Goal: Information Seeking & Learning: Learn about a topic

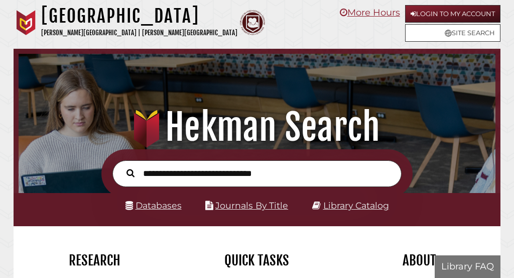
scroll to position [158, 472]
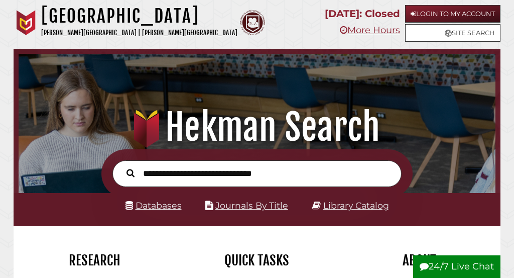
click at [278, 172] on input "text" at bounding box center [257, 173] width 289 height 27
type input "*"
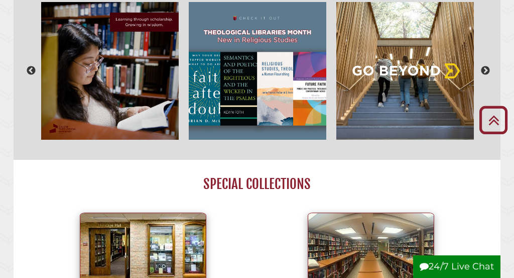
scroll to position [626, 0]
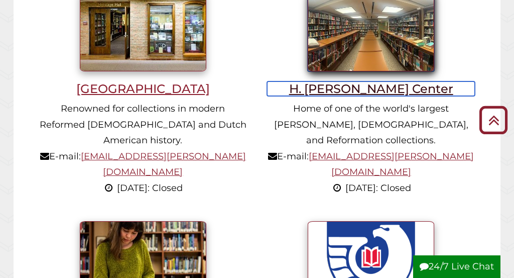
click at [353, 90] on h3 "H. [PERSON_NAME] Center" at bounding box center [370, 88] width 207 height 15
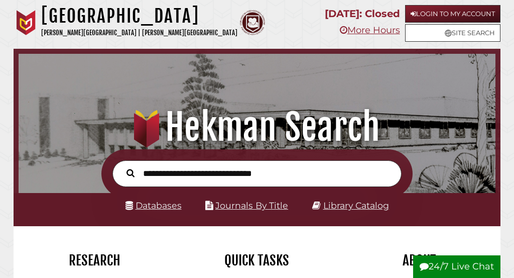
scroll to position [158, 472]
click at [196, 166] on input "text" at bounding box center [257, 173] width 289 height 27
click at [250, 173] on input "text" at bounding box center [257, 173] width 289 height 27
type input "**********"
click at [122, 166] on button "Search" at bounding box center [131, 172] width 18 height 13
